Goal: Task Accomplishment & Management: Manage account settings

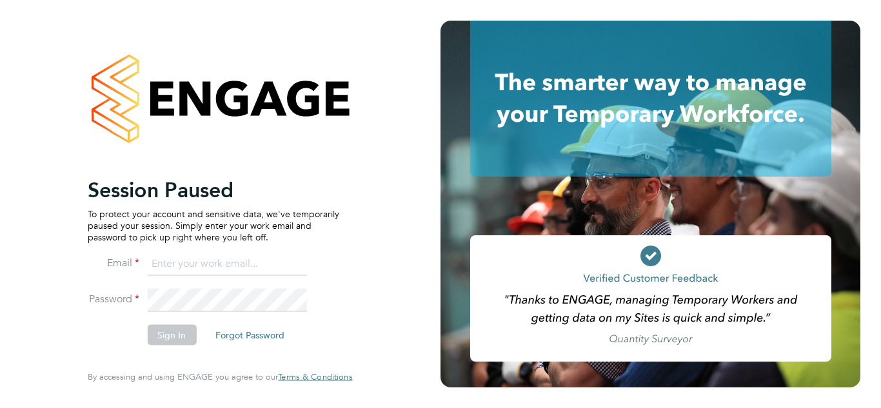
drag, startPoint x: 190, startPoint y: 282, endPoint x: 192, endPoint y: 275, distance: 7.5
click at [190, 279] on li "Email" at bounding box center [213, 271] width 251 height 36
click at [193, 272] on input at bounding box center [226, 264] width 159 height 23
type input "[EMAIL_ADDRESS][PERSON_NAME][DOMAIN_NAME]"
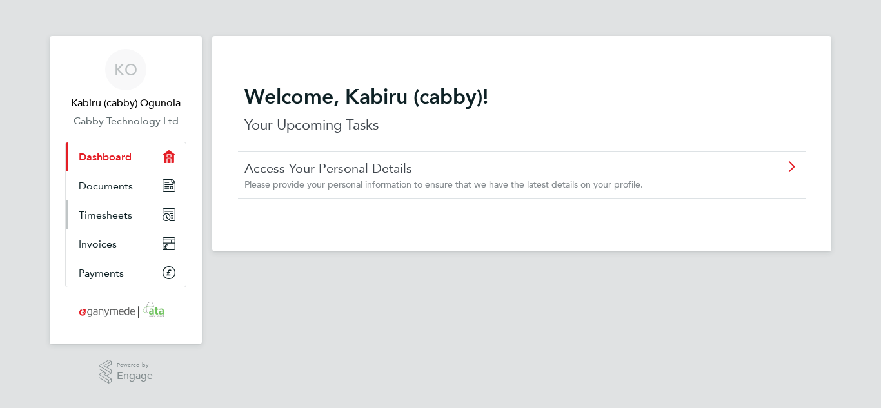
click at [110, 210] on span "Timesheets" at bounding box center [106, 215] width 54 height 12
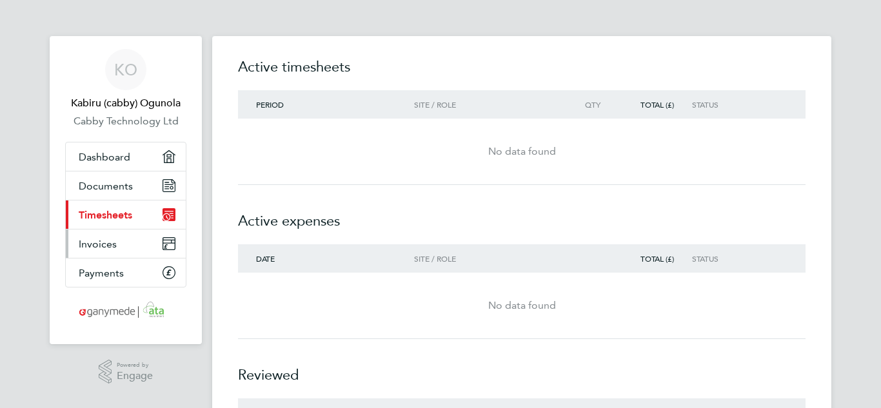
click at [104, 238] on span "Invoices" at bounding box center [98, 244] width 38 height 12
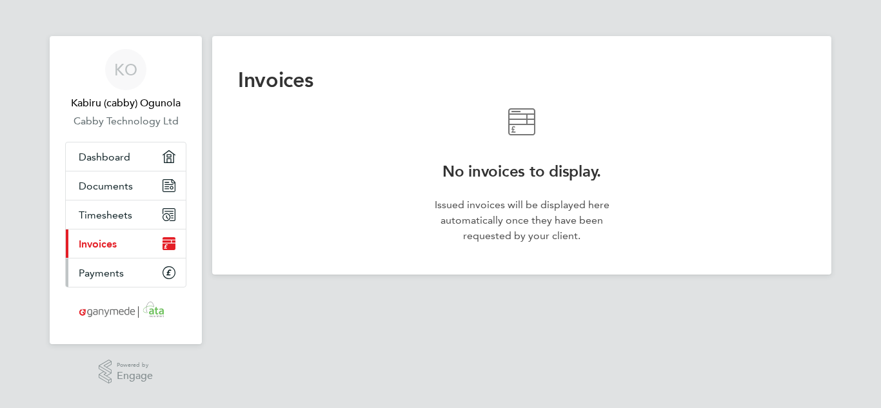
click at [98, 270] on span "Payments" at bounding box center [101, 273] width 45 height 12
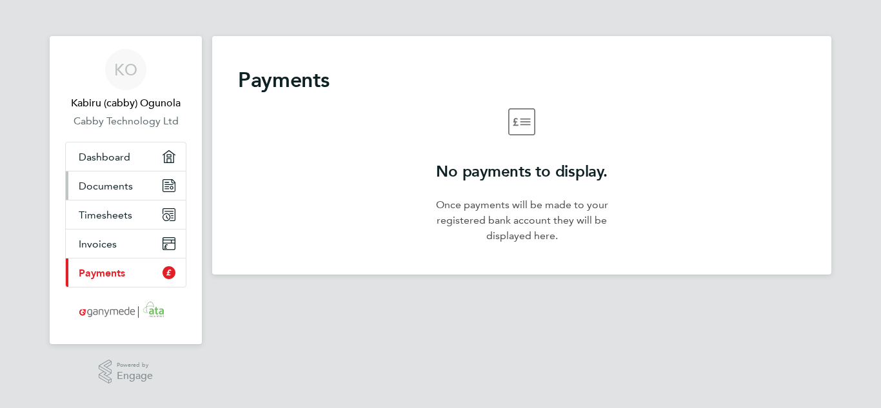
click at [106, 192] on link "Documents" at bounding box center [126, 186] width 120 height 28
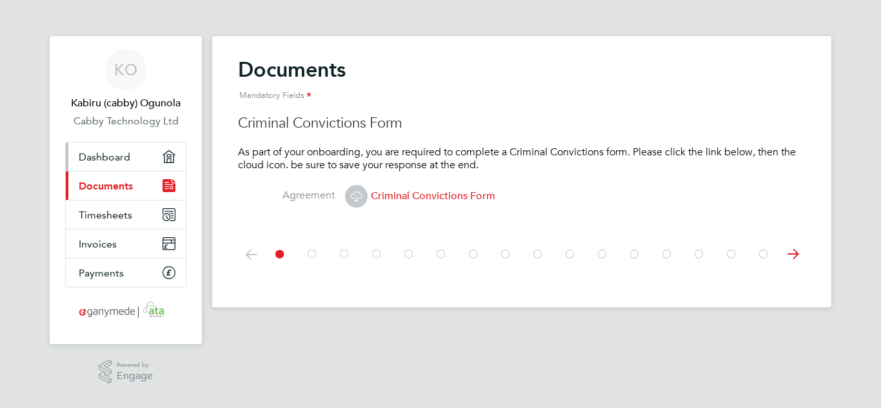
click at [108, 156] on span "Dashboard" at bounding box center [105, 157] width 52 height 12
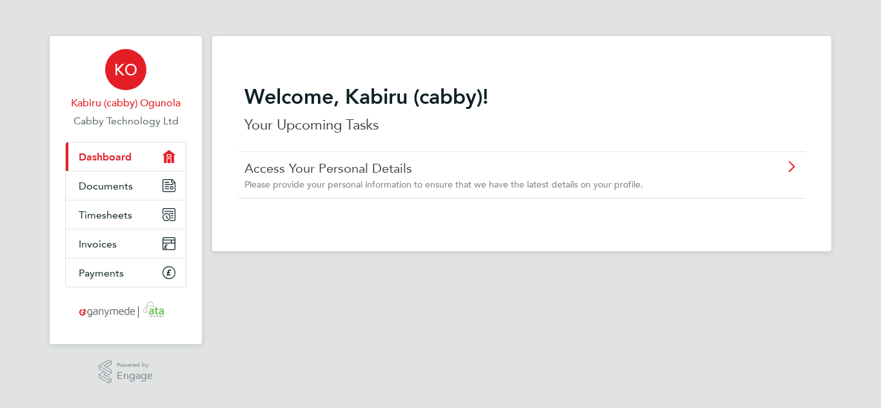
click at [118, 91] on link "KO Kabiru (cabby) Ogunola" at bounding box center [125, 80] width 121 height 62
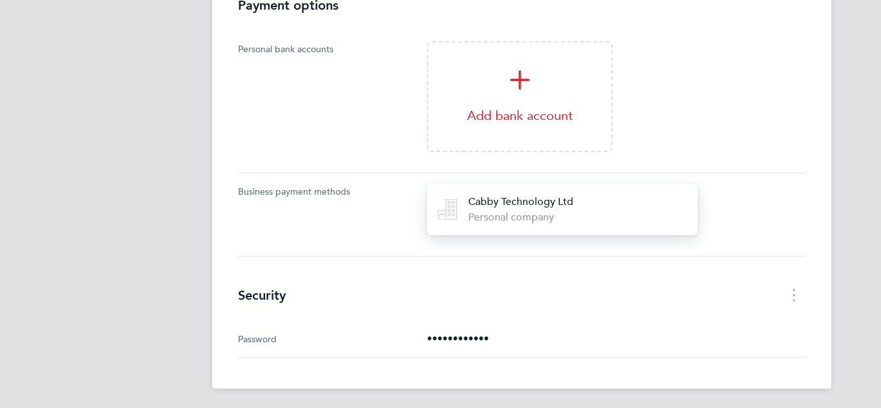
scroll to position [491, 0]
click at [798, 292] on button "Security menu" at bounding box center [793, 294] width 23 height 20
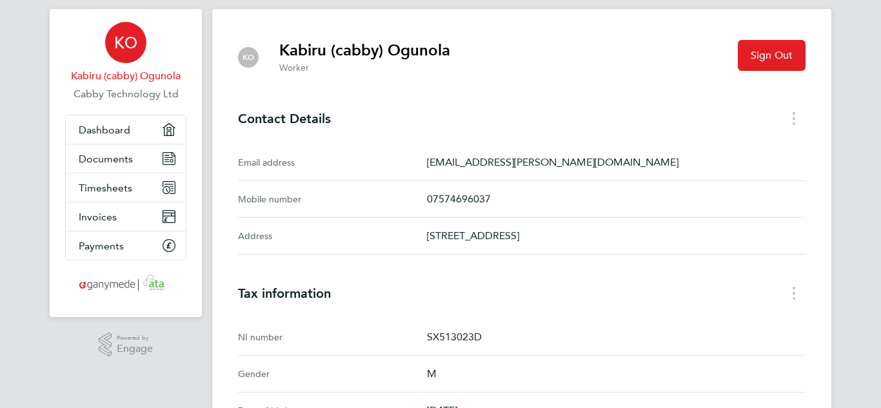
scroll to position [0, 0]
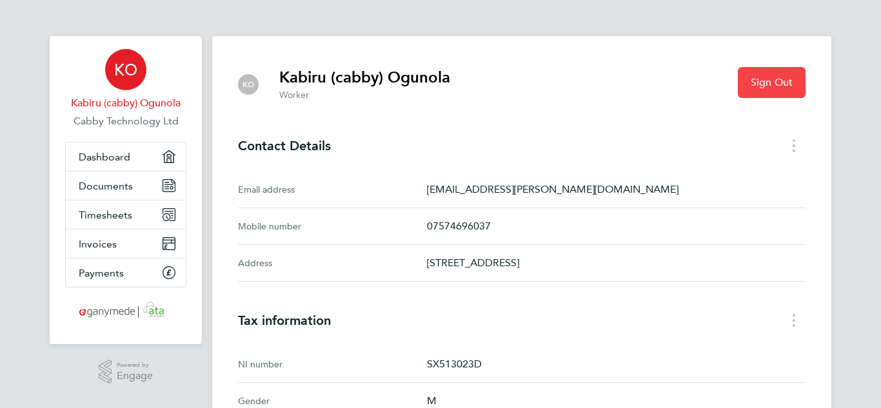
click at [751, 90] on button "Sign Out" at bounding box center [772, 82] width 68 height 31
